Goal: Information Seeking & Learning: Learn about a topic

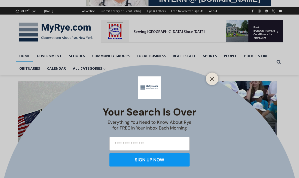
scroll to position [59, 0]
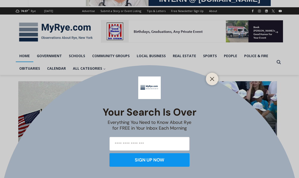
click at [211, 81] on icon "Close" at bounding box center [212, 79] width 5 height 5
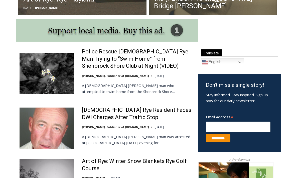
scroll to position [254, 0]
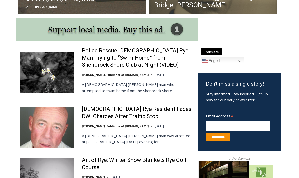
click at [143, 114] on link "[DEMOGRAPHIC_DATA] Rye Resident Faces DWI Charges After Traffic Stop" at bounding box center [137, 113] width 110 height 14
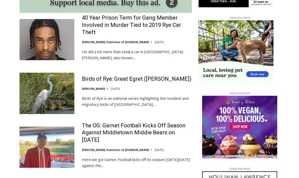
scroll to position [470, 0]
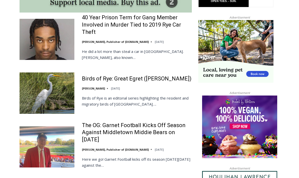
click at [138, 133] on link "The OG: Garnet Football Kicks Off Season Against Middletown Middie Bears on Sep…" at bounding box center [137, 133] width 110 height 22
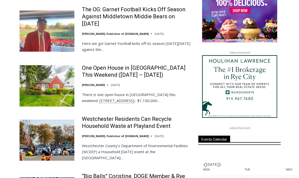
scroll to position [588, 0]
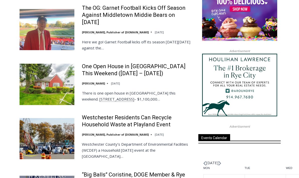
click at [158, 120] on link "Westchester Residents Can Recycle Household Waste at Playland Event" at bounding box center [137, 121] width 110 height 14
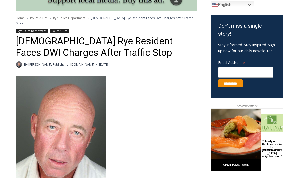
scroll to position [147, 0]
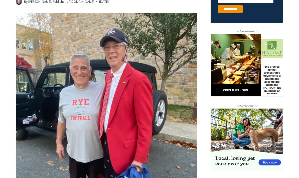
scroll to position [225, 0]
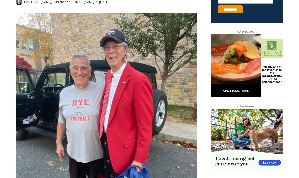
click at [173, 144] on img at bounding box center [107, 134] width 182 height 242
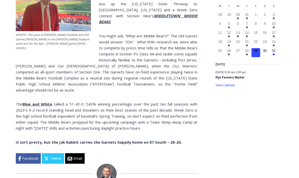
scroll to position [586, 0]
